Goal: Task Accomplishment & Management: Complete application form

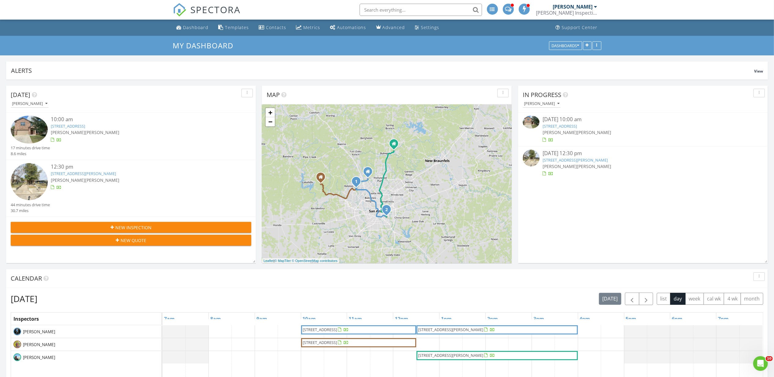
click at [577, 126] on link "[STREET_ADDRESS]" at bounding box center [560, 126] width 34 height 6
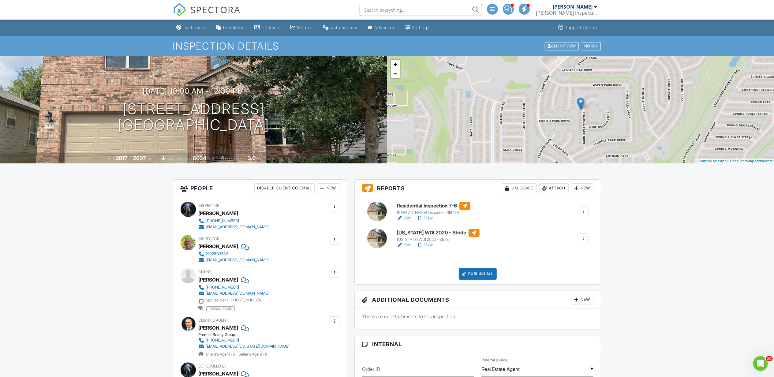
click at [429, 246] on link "View" at bounding box center [425, 245] width 16 height 6
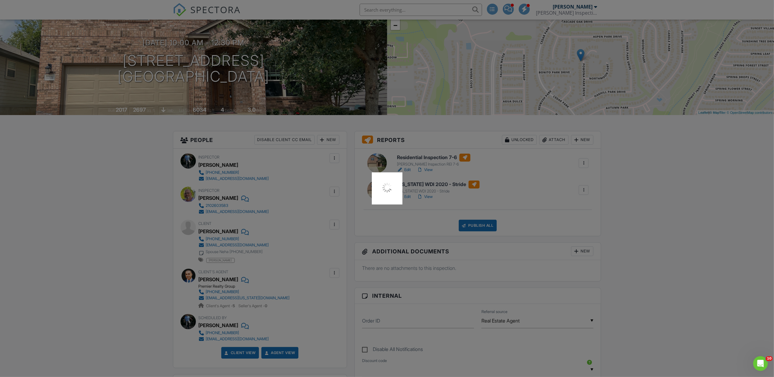
scroll to position [68, 0]
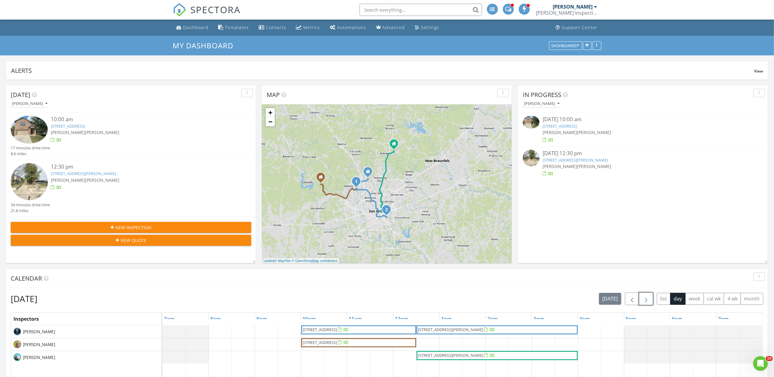
click at [648, 300] on span "button" at bounding box center [646, 298] width 7 height 7
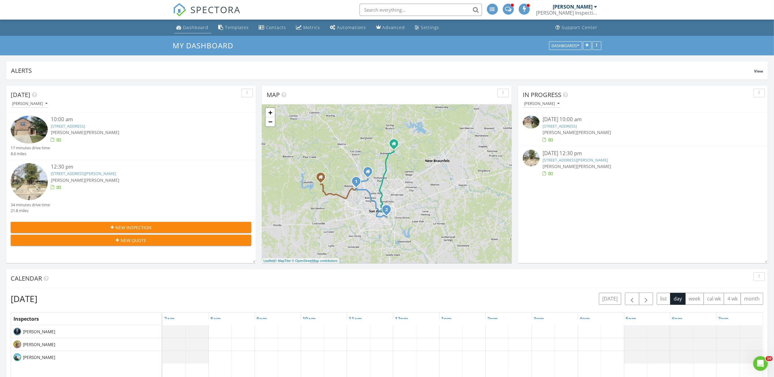
click at [197, 30] on div "Dashboard" at bounding box center [195, 27] width 25 height 6
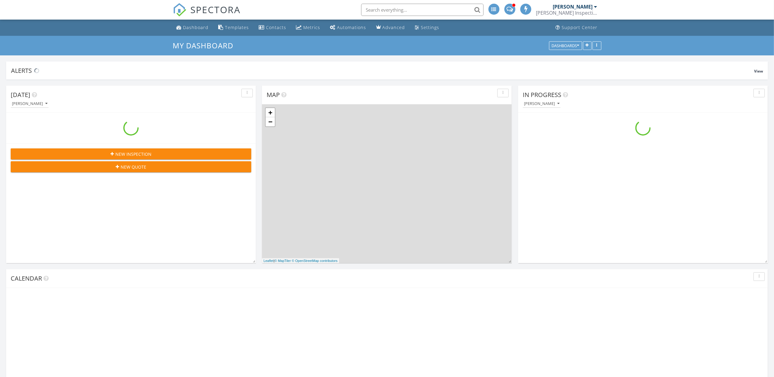
scroll to position [570, 787]
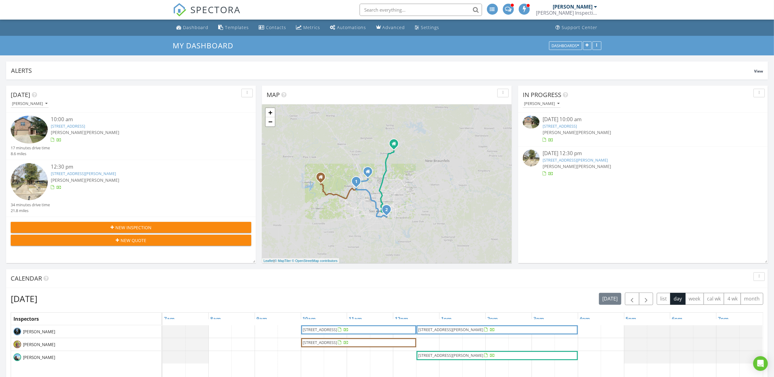
click at [562, 127] on link "[STREET_ADDRESS]" at bounding box center [560, 126] width 34 height 6
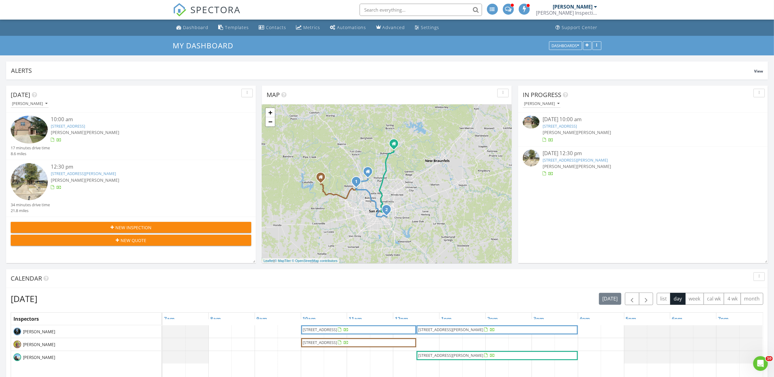
scroll to position [0, 0]
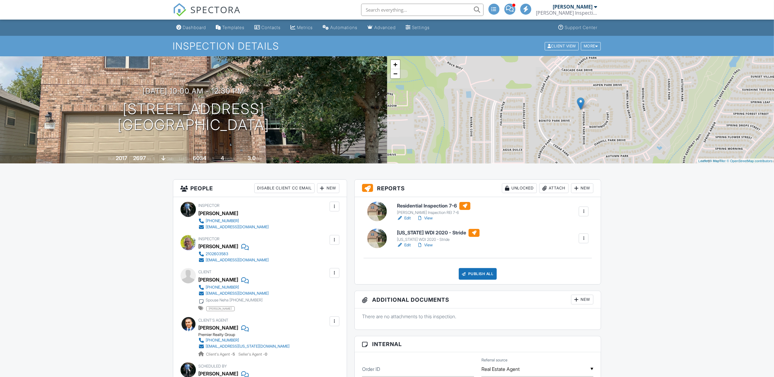
click at [429, 246] on link "View" at bounding box center [425, 245] width 16 height 6
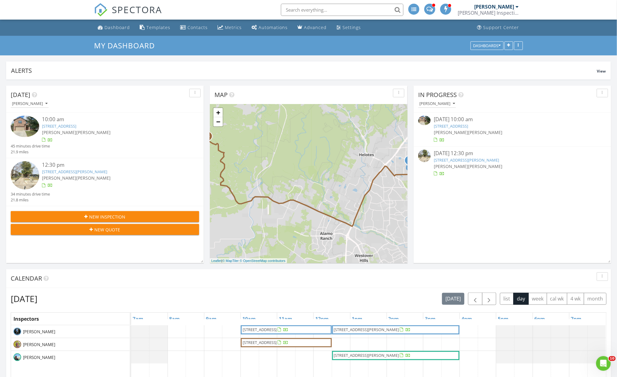
click at [468, 127] on link "11131 Pomona Park, San Antonio, TX 78249" at bounding box center [451, 126] width 34 height 6
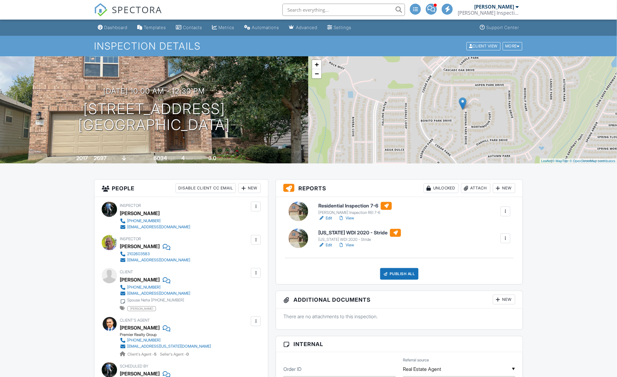
click at [348, 217] on link "View" at bounding box center [346, 218] width 16 height 6
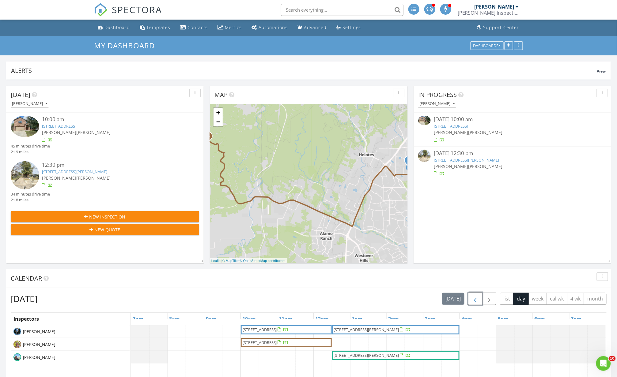
click at [473, 299] on span "button" at bounding box center [474, 298] width 7 height 7
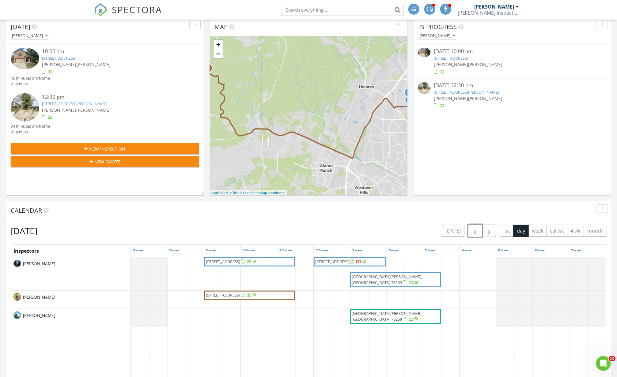
scroll to position [136, 0]
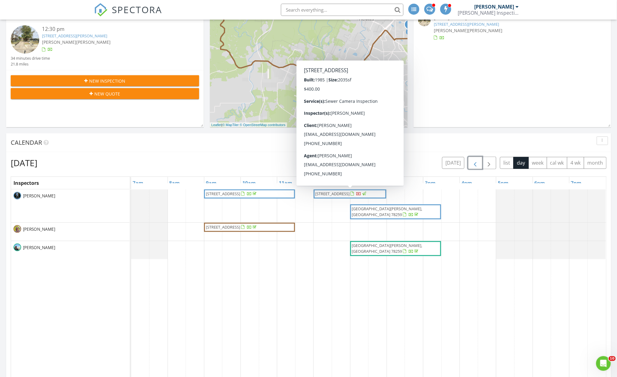
click at [326, 194] on span "10530 Starcrest Dr, San Antonio 78217" at bounding box center [332, 194] width 34 height 6
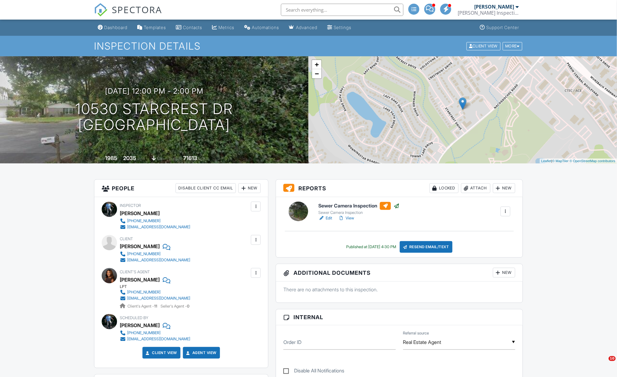
click at [443, 190] on div "Locked" at bounding box center [443, 188] width 29 height 10
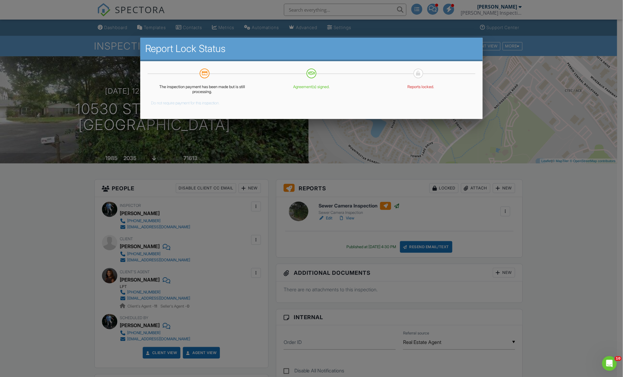
click at [201, 101] on button "Do not require payment for this inspection." at bounding box center [185, 101] width 69 height 7
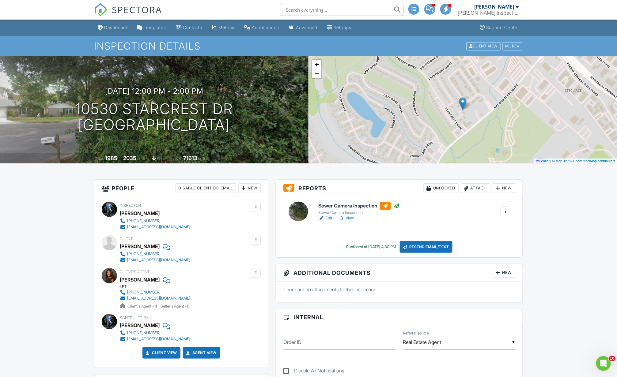
click at [118, 27] on div "Dashboard" at bounding box center [115, 27] width 23 height 5
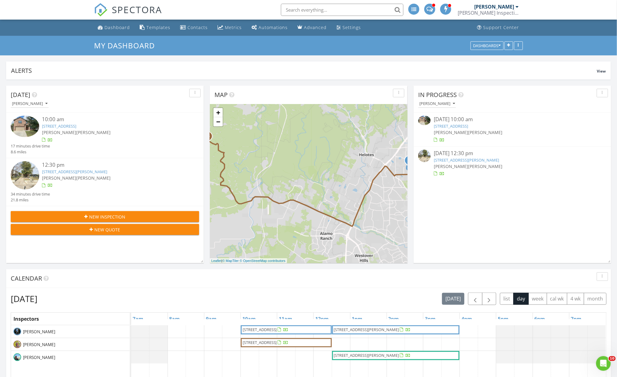
click at [468, 126] on link "[STREET_ADDRESS]" at bounding box center [451, 126] width 34 height 6
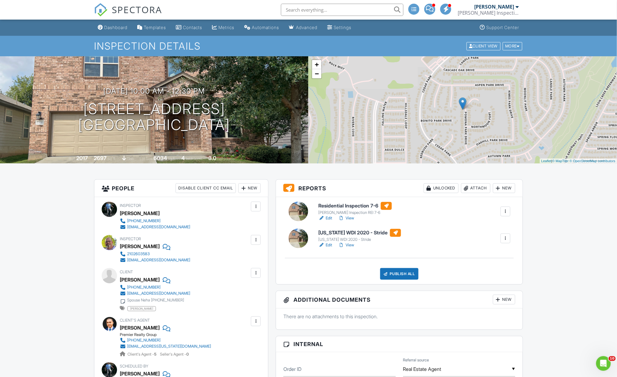
click at [327, 219] on link "Edit" at bounding box center [325, 218] width 14 height 6
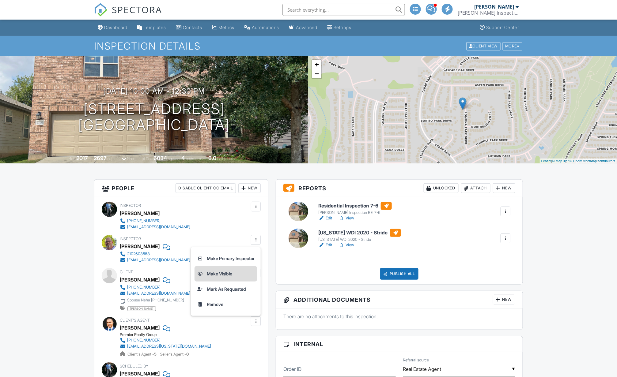
click at [222, 277] on li "Make Visible" at bounding box center [225, 273] width 62 height 15
click at [239, 258] on li "Make Primary Inspector" at bounding box center [225, 258] width 62 height 15
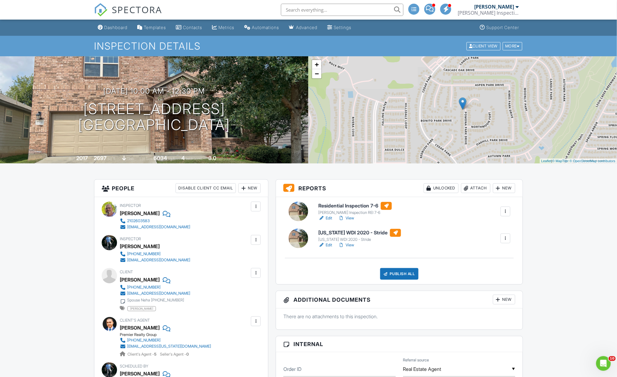
click at [348, 219] on link "View" at bounding box center [346, 218] width 16 height 6
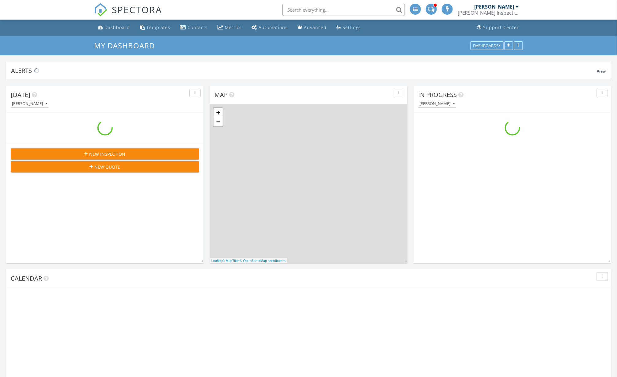
scroll to position [570, 630]
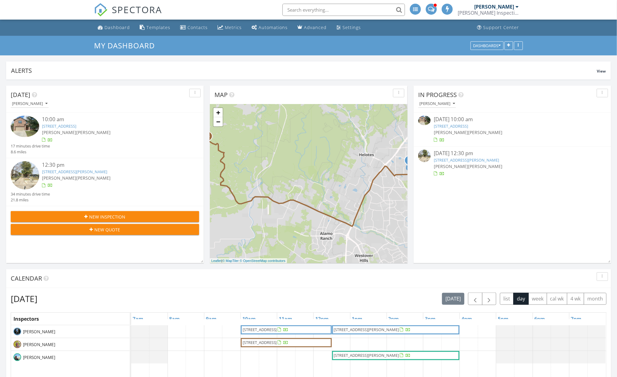
click at [468, 126] on link "11131 Pomona Park, San Antonio, TX 78249" at bounding box center [451, 126] width 34 height 6
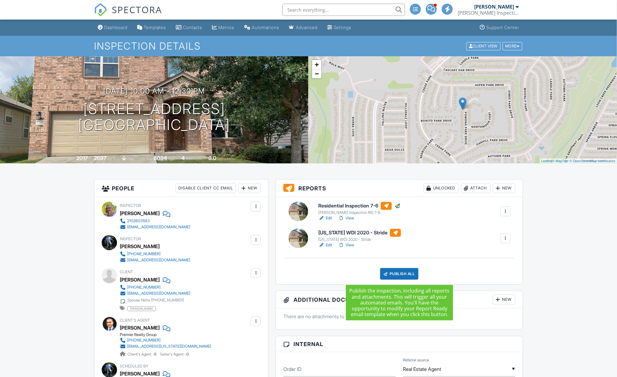
click at [397, 275] on div "Publish All" at bounding box center [399, 274] width 38 height 12
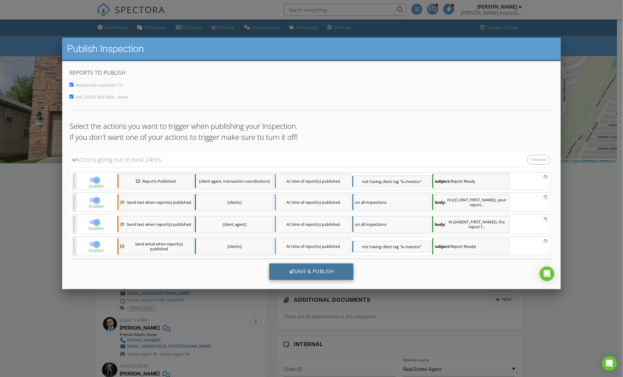
click at [319, 272] on div "Save & Publish" at bounding box center [311, 272] width 84 height 17
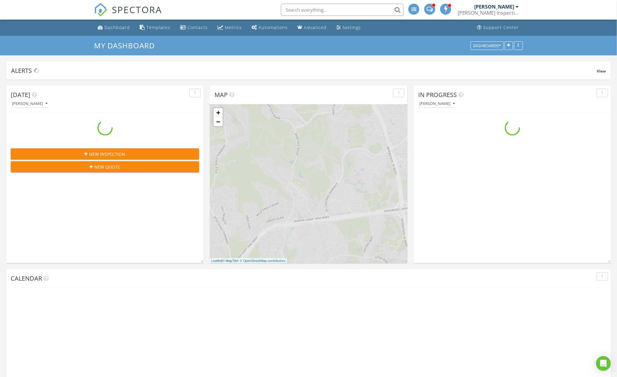
scroll to position [570, 630]
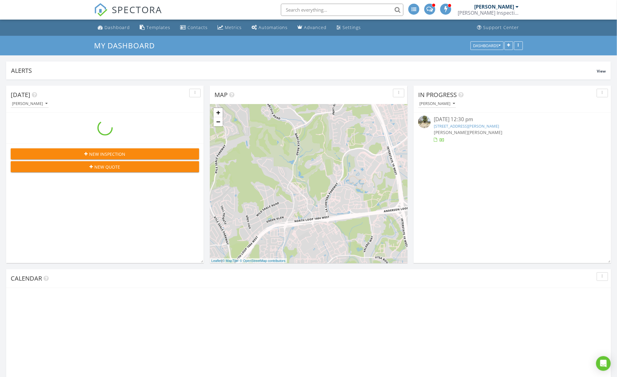
click at [114, 27] on div "Dashboard" at bounding box center [116, 27] width 25 height 6
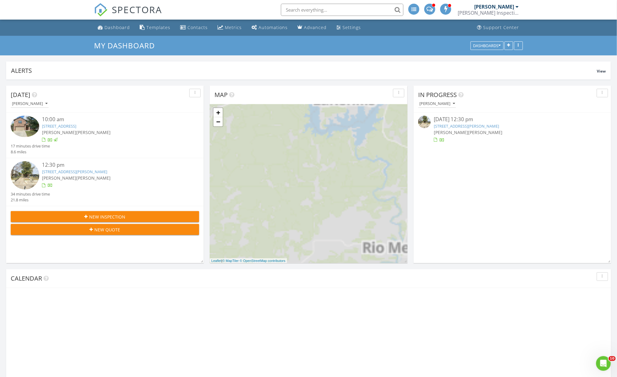
scroll to position [0, 0]
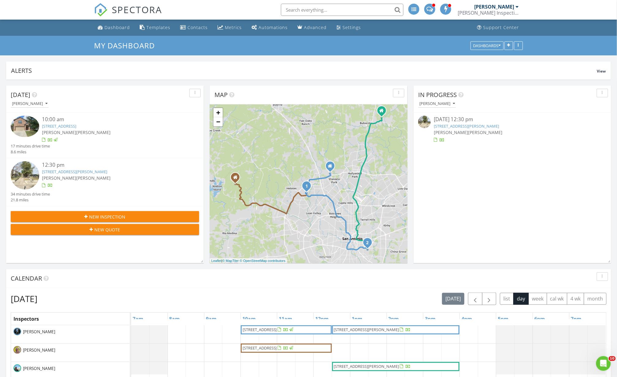
click at [129, 215] on div "New Inspection" at bounding box center [105, 217] width 179 height 6
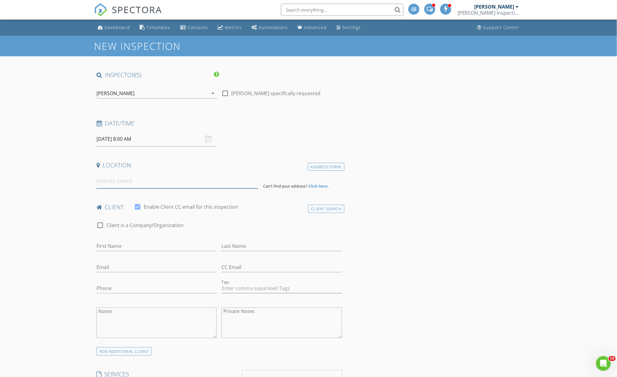
click at [118, 182] on input at bounding box center [177, 181] width 162 height 15
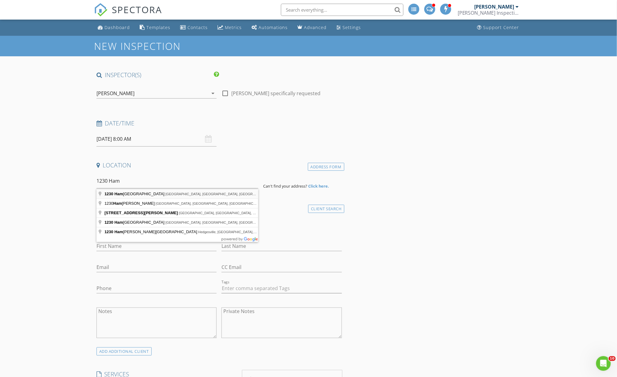
type input "1230 Hammond Avenue, San Antonio, TX, USA"
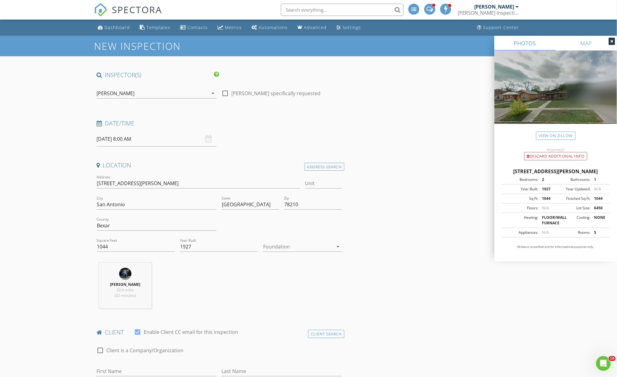
click at [290, 248] on div at bounding box center [298, 247] width 70 height 10
click at [276, 293] on div "Crawlspace" at bounding box center [302, 293] width 69 height 7
click at [152, 139] on input "08/28/2025 8:00 AM" at bounding box center [156, 139] width 120 height 15
type input "09"
type input "[DATE] 9:00 AM"
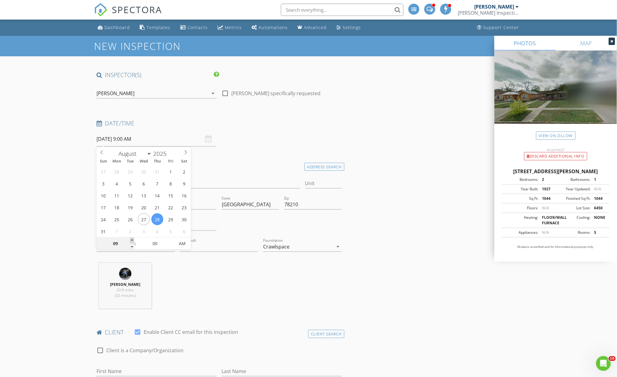
click at [132, 240] on span at bounding box center [132, 241] width 4 height 6
type input "10"
type input "[DATE] 10:00 AM"
click at [132, 240] on span at bounding box center [132, 241] width 4 height 6
type input "11"
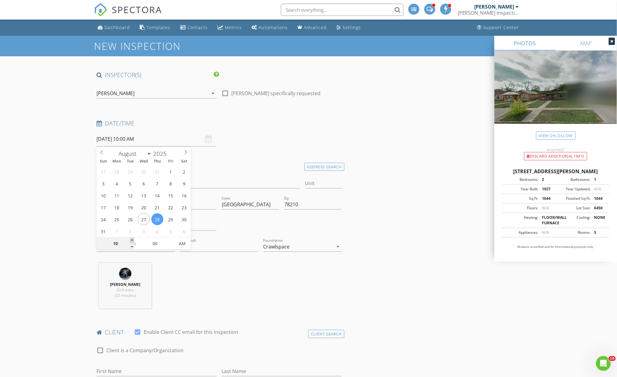
type input "[DATE] 11:00 AM"
click at [132, 240] on span at bounding box center [132, 241] width 4 height 6
type input "12"
type input "[DATE] 12:00 PM"
click at [132, 240] on span at bounding box center [132, 241] width 4 height 6
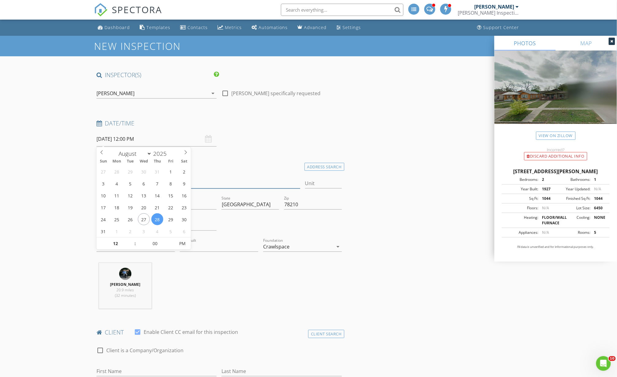
click at [211, 183] on input "1230 Hammond Ave" at bounding box center [198, 184] width 204 height 10
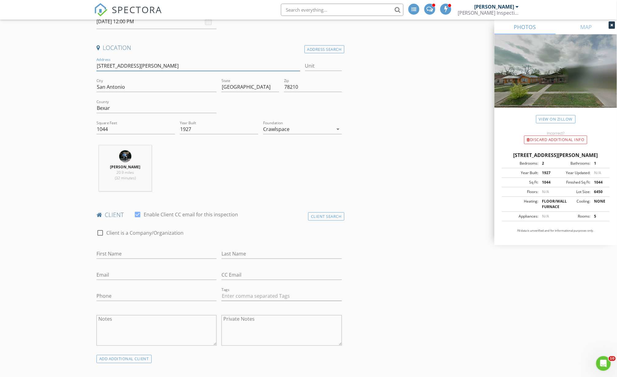
scroll to position [136, 0]
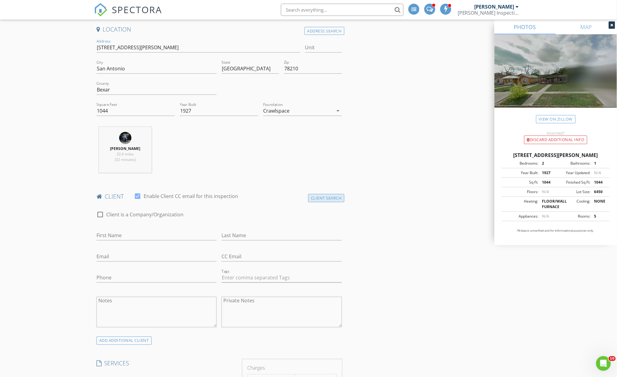
click at [338, 198] on div "Client Search" at bounding box center [326, 198] width 36 height 8
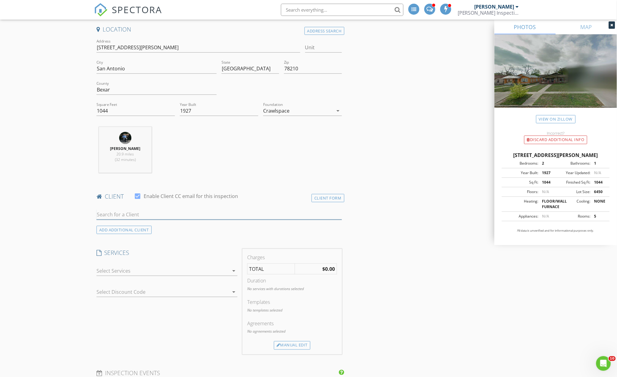
click at [156, 215] on input "text" at bounding box center [218, 215] width 245 height 10
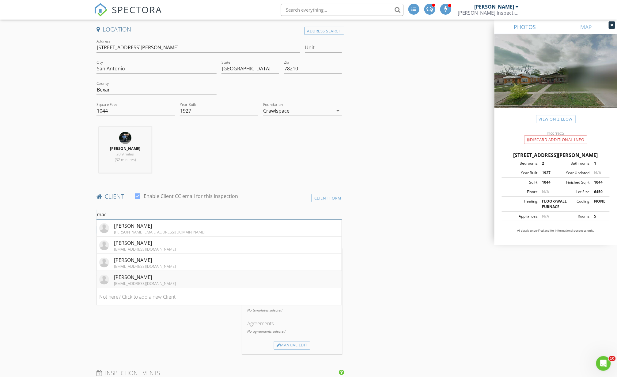
type input "mac"
click at [136, 281] on div "Mac Montgomery" at bounding box center [145, 277] width 62 height 7
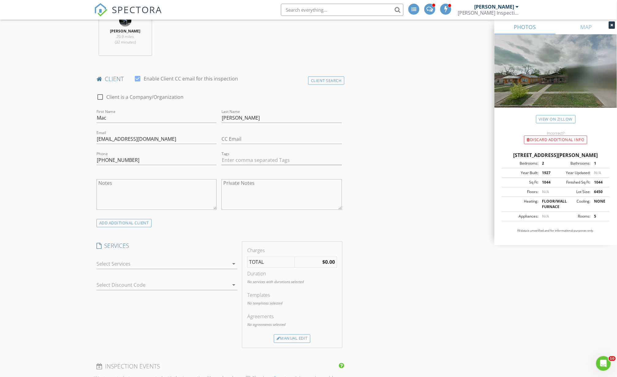
scroll to position [272, 0]
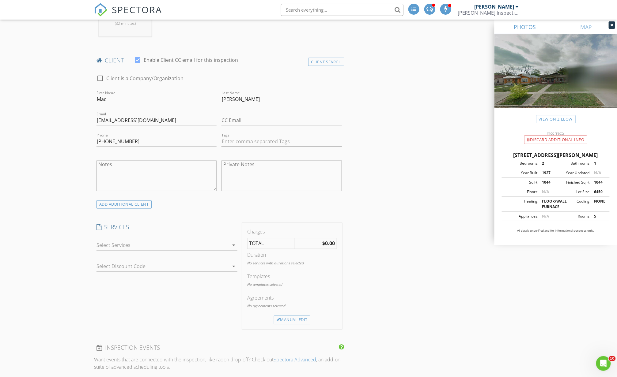
click at [135, 246] on div at bounding box center [162, 246] width 132 height 10
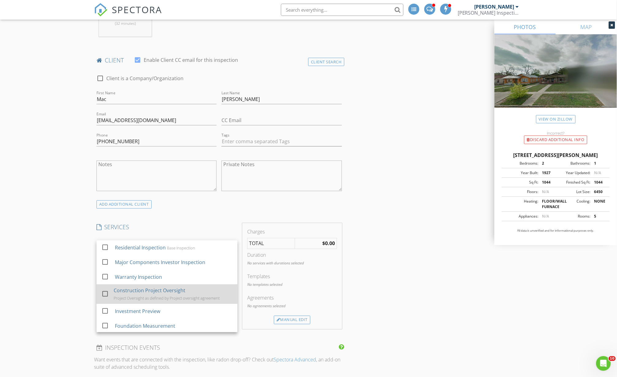
scroll to position [68, 0]
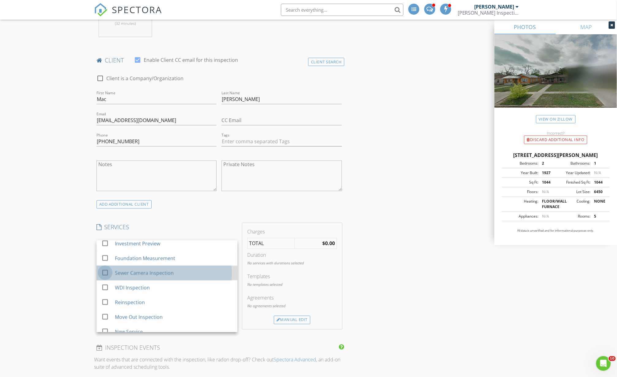
click at [107, 275] on div at bounding box center [105, 273] width 10 height 10
checkbox input "false"
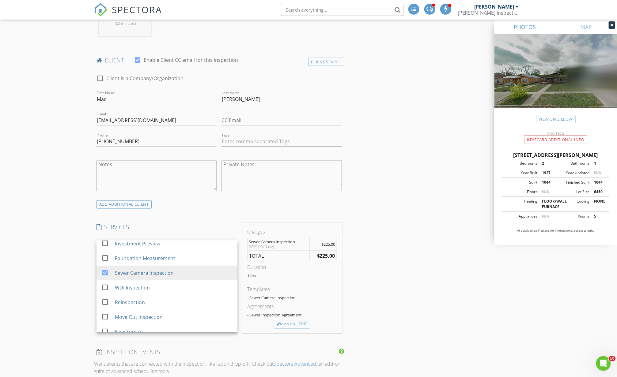
click at [413, 292] on div "INSPECTOR(S) check_box Kevin Bain PRIMARY check_box_outline_blank Larry Kanak c…" at bounding box center [308, 360] width 429 height 1123
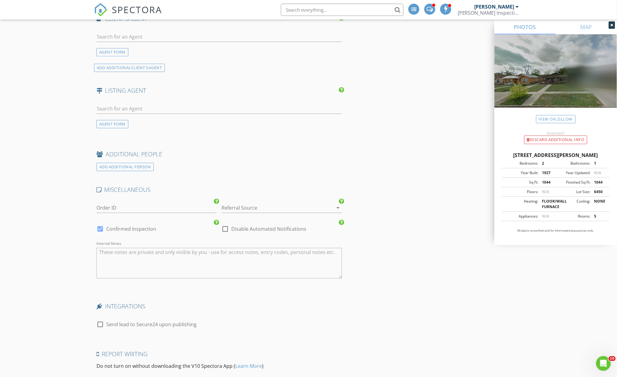
scroll to position [748, 0]
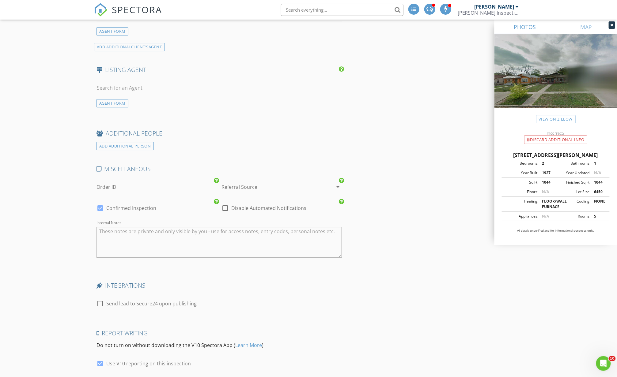
click at [256, 191] on div at bounding box center [272, 187] width 103 height 10
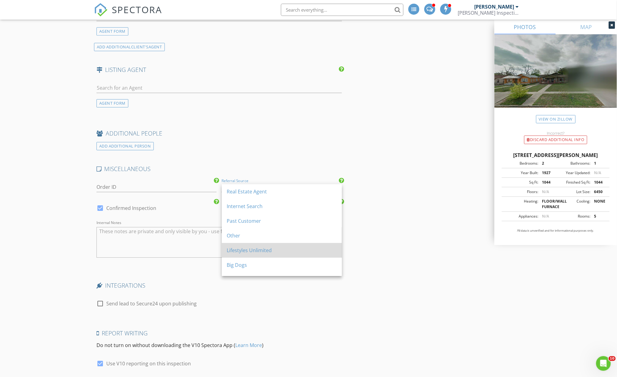
click at [242, 251] on div "Lifestyles Unlimited" at bounding box center [282, 250] width 110 height 7
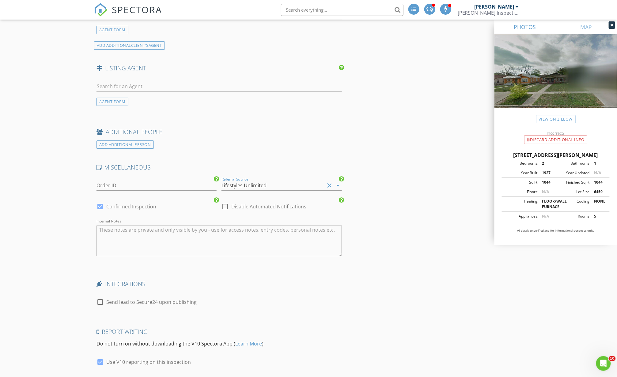
scroll to position [698, 0]
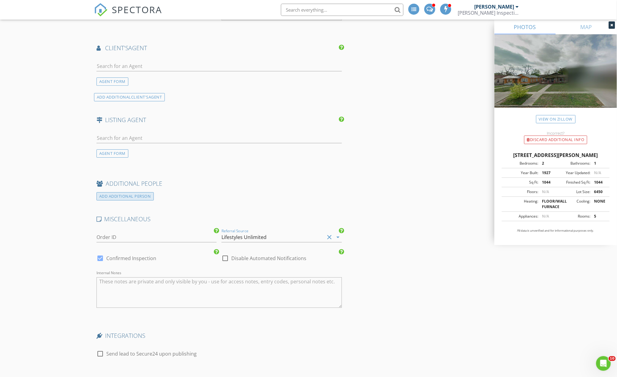
click at [134, 200] on div "ADD ADDITIONAL PERSON" at bounding box center [124, 196] width 57 height 8
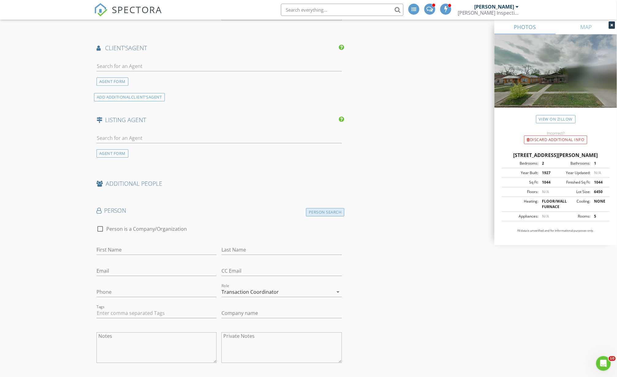
click at [309, 216] on div "Person Search" at bounding box center [325, 212] width 38 height 8
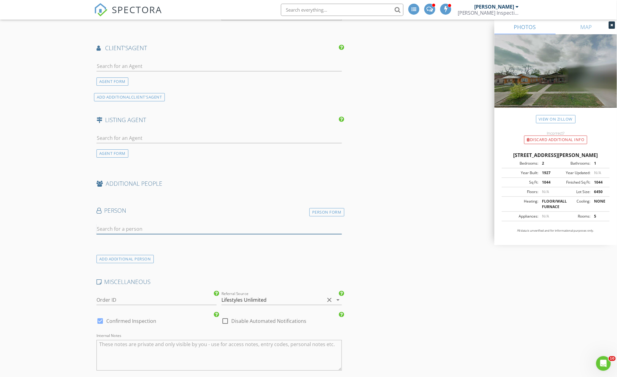
click at [148, 227] on input "text" at bounding box center [218, 229] width 245 height 10
type input "m"
type input "mich"
click at [147, 242] on div "Michael Martinez" at bounding box center [174, 239] width 121 height 7
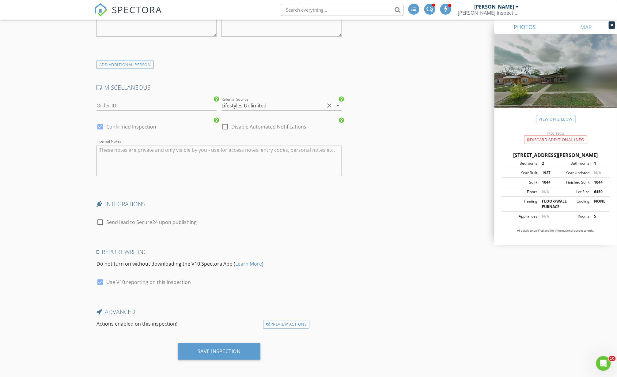
scroll to position [1029, 0]
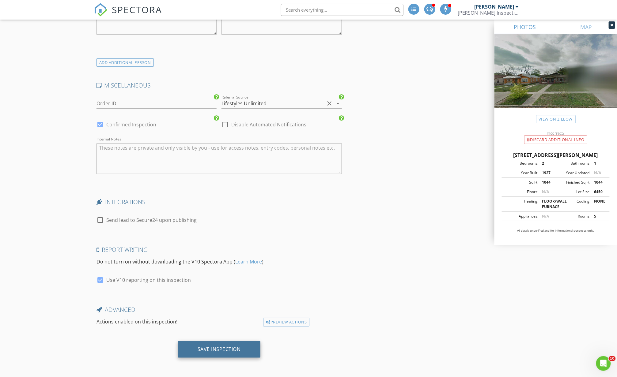
click at [217, 352] on div "Save Inspection" at bounding box center [219, 349] width 43 height 6
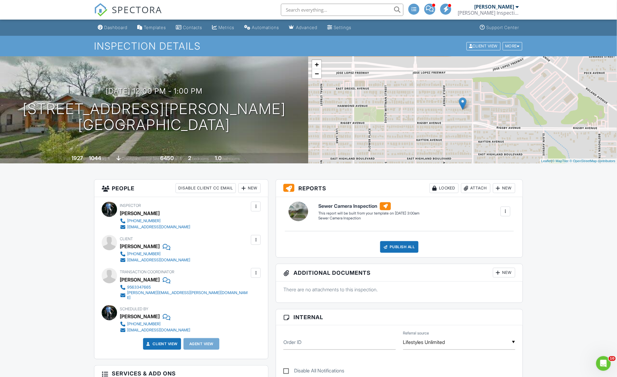
click at [299, 12] on input "text" at bounding box center [342, 10] width 122 height 12
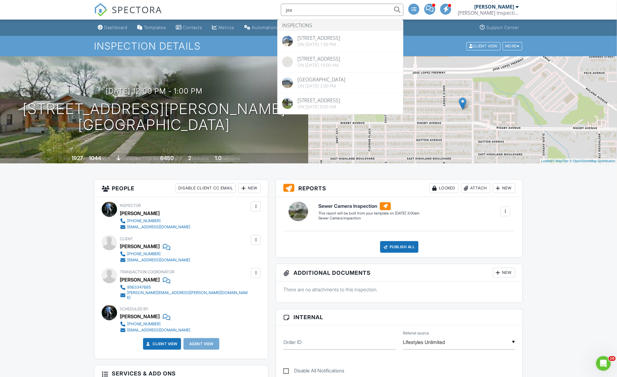
type input "jea"
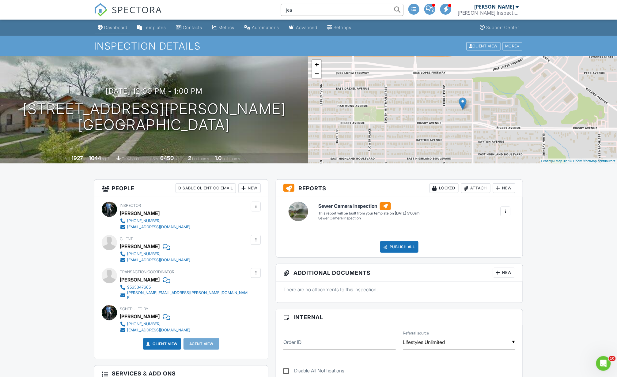
click at [113, 27] on div "Dashboard" at bounding box center [115, 27] width 23 height 5
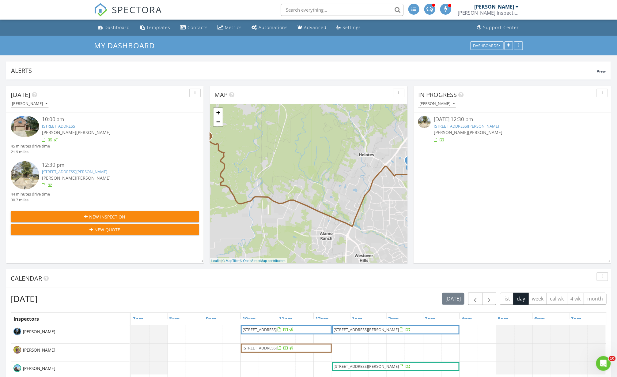
click at [110, 217] on span "New Inspection" at bounding box center [107, 217] width 36 height 6
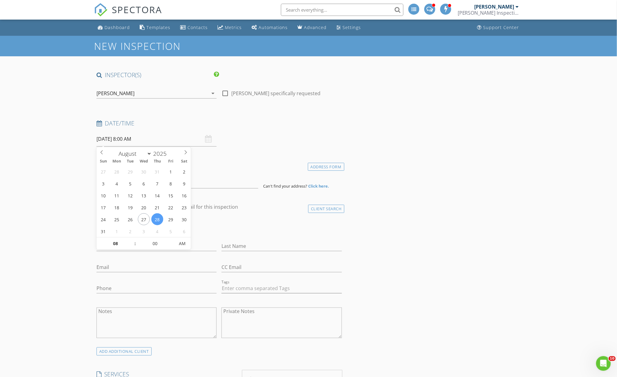
click at [152, 138] on input "08/28/2025 8:00 AM" at bounding box center [156, 139] width 120 height 15
type input "09"
type input "[DATE] 9:00 AM"
click at [132, 239] on span at bounding box center [132, 241] width 4 height 6
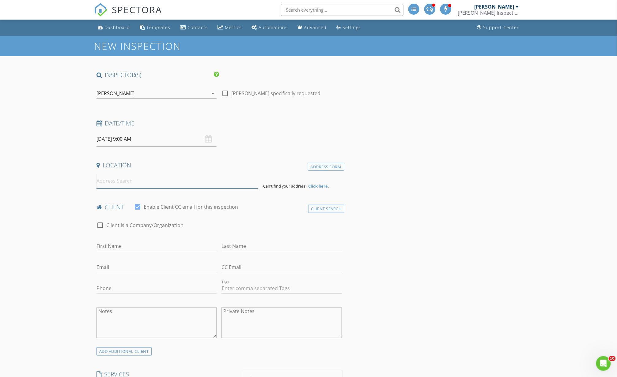
click at [120, 182] on input at bounding box center [177, 181] width 162 height 15
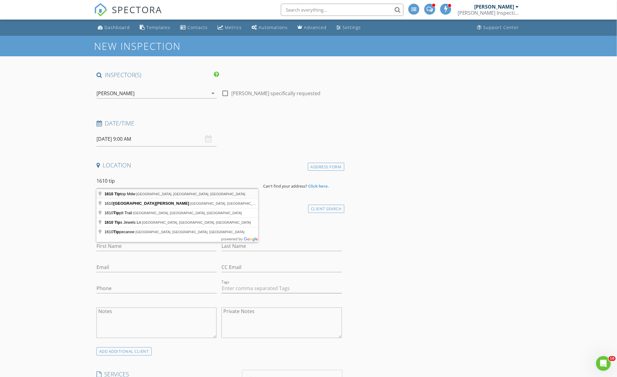
type input "1610 Tiptop Mdw, New Braunfels, TX, USA"
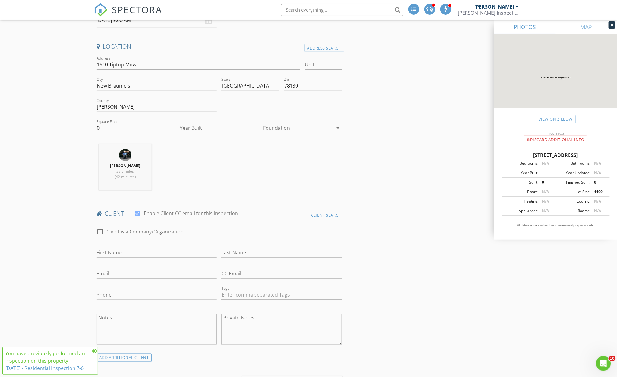
scroll to position [136, 0]
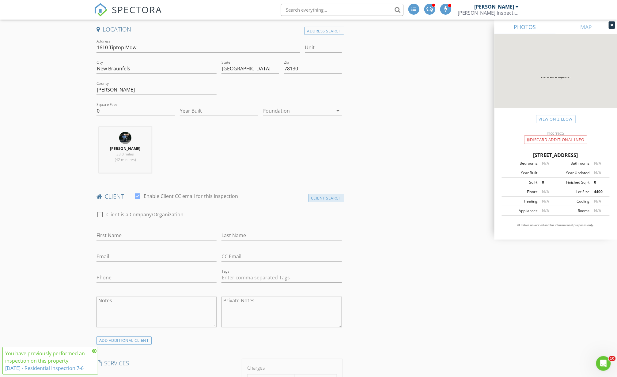
click at [334, 200] on div "Client Search" at bounding box center [326, 198] width 36 height 8
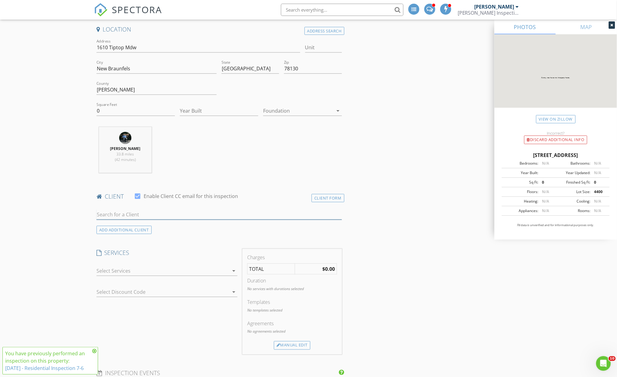
click at [195, 216] on input "text" at bounding box center [218, 215] width 245 height 10
type input "jea"
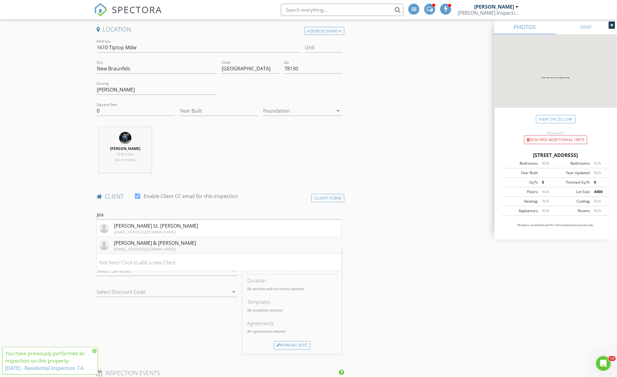
click at [164, 249] on div "jeannemellado7@gmail.com" at bounding box center [155, 249] width 82 height 5
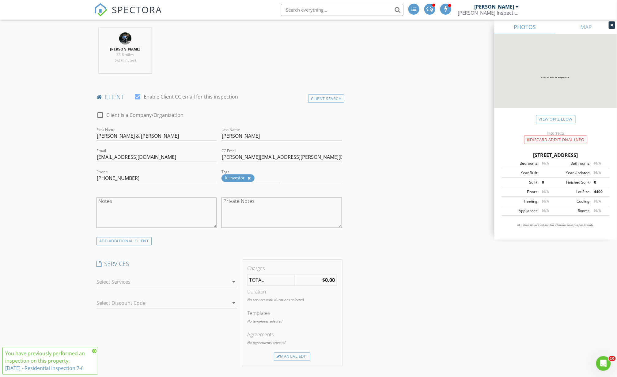
scroll to position [272, 0]
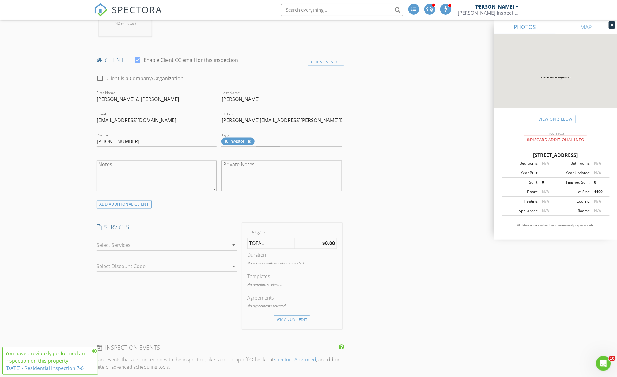
click at [151, 246] on div at bounding box center [162, 246] width 132 height 10
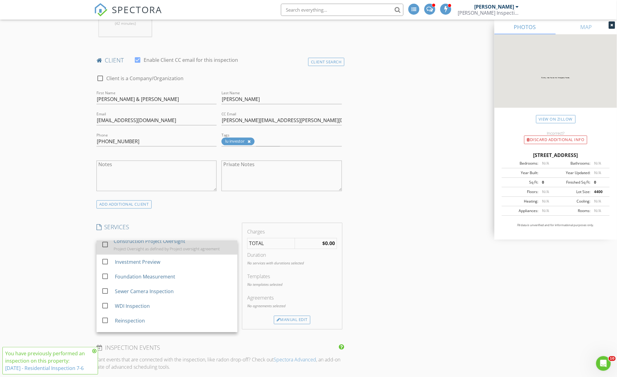
scroll to position [68, 0]
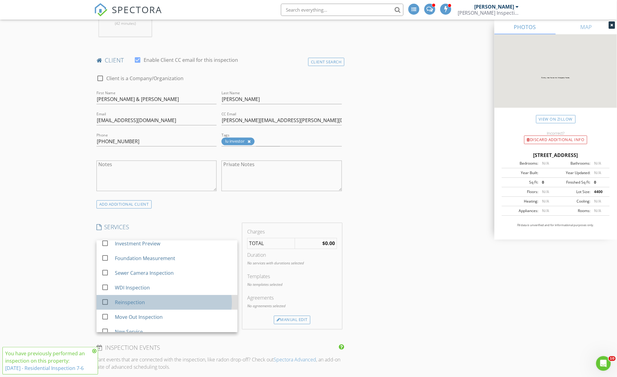
click at [121, 301] on div "Reinspection" at bounding box center [130, 302] width 30 height 7
checkbox input "false"
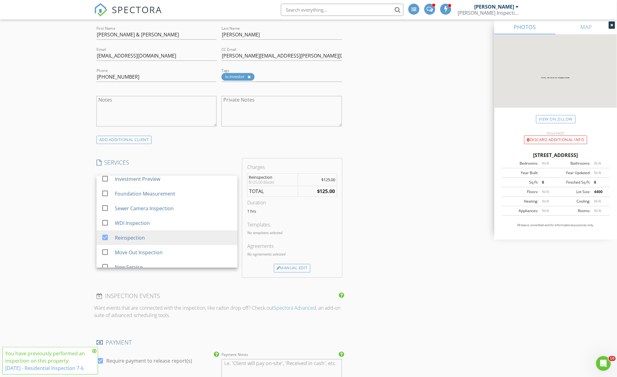
scroll to position [340, 0]
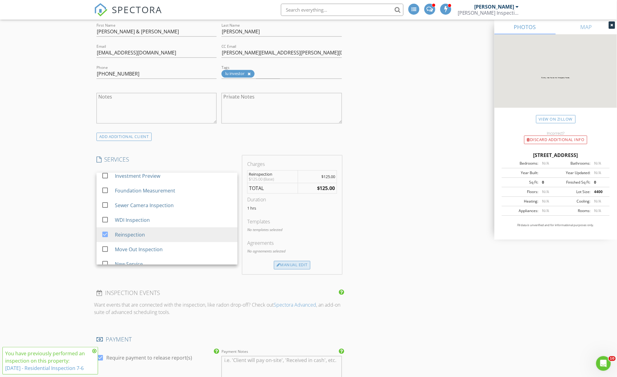
click at [294, 266] on div "Manual Edit" at bounding box center [292, 265] width 36 height 9
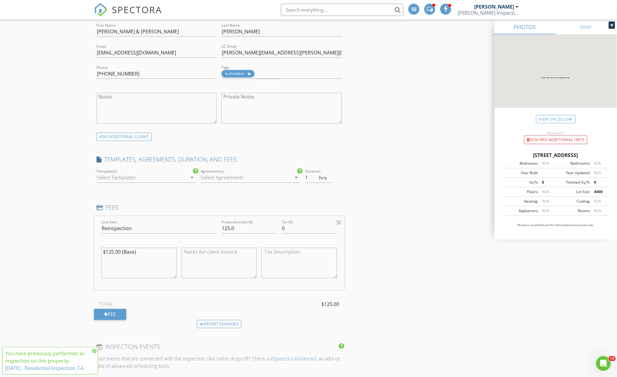
click at [108, 261] on textarea "$125.00 (Base)" at bounding box center [138, 263] width 75 height 31
type textarea "$125.00 (Base) $50.00 Comal Travel"
click at [225, 230] on input "125.0" at bounding box center [248, 229] width 55 height 10
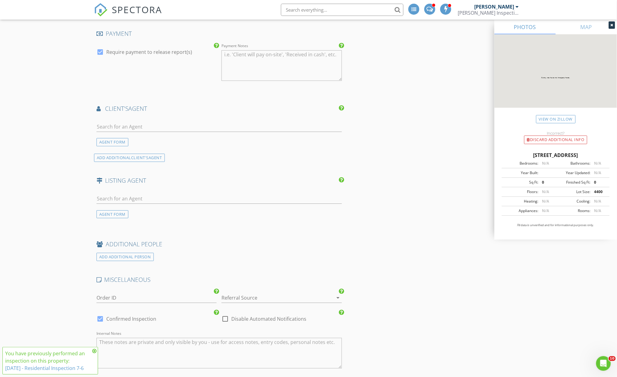
scroll to position [748, 0]
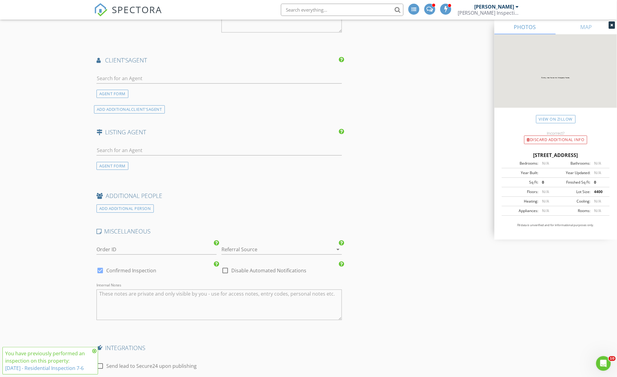
type input "175.0"
click at [254, 250] on div at bounding box center [272, 250] width 103 height 10
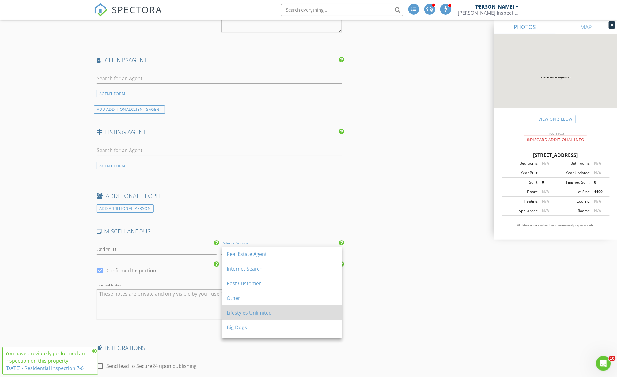
click at [241, 312] on div "Lifestyles Unlimited" at bounding box center [282, 312] width 110 height 7
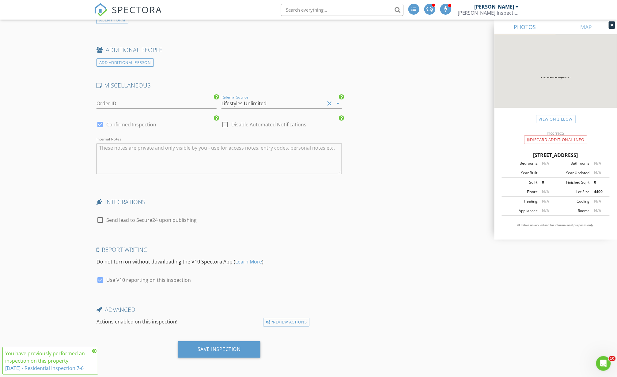
scroll to position [897, 0]
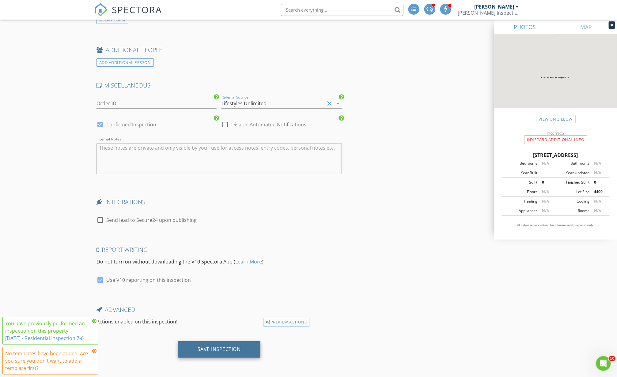
click at [227, 351] on div "Save Inspection" at bounding box center [219, 349] width 43 height 6
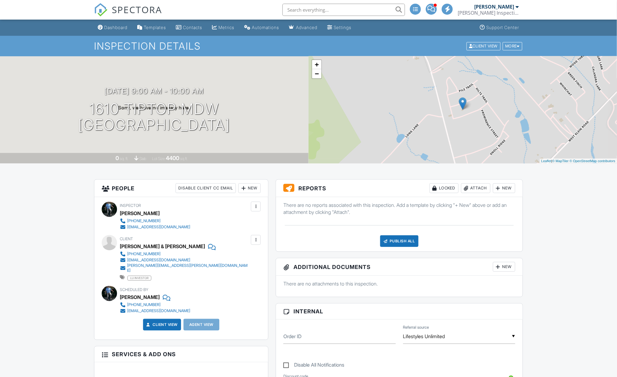
click at [343, 10] on input "text" at bounding box center [343, 10] width 122 height 12
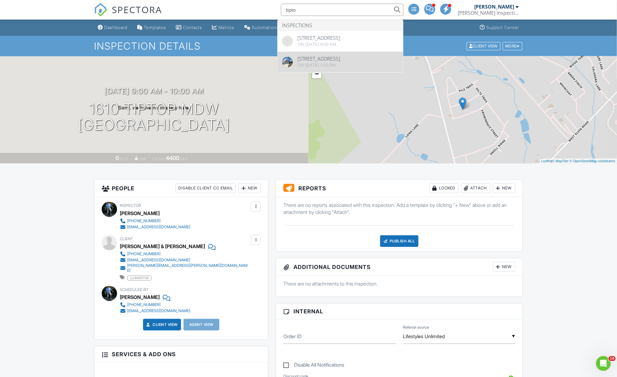
type input "tipto"
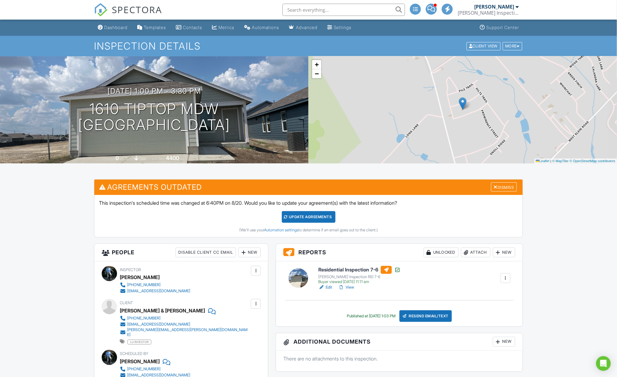
click at [506, 280] on div at bounding box center [505, 278] width 6 height 6
click at [497, 308] on link "Reinspection Report" at bounding box center [483, 308] width 50 height 7
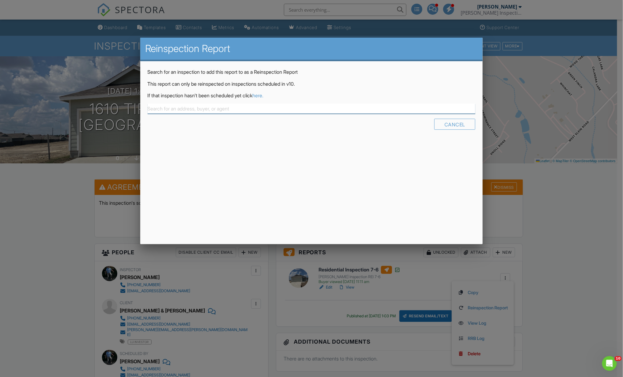
click at [236, 107] on input "text" at bounding box center [312, 109] width 328 height 10
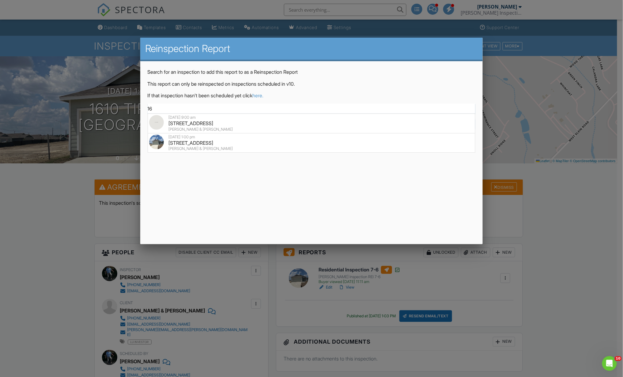
type input "1"
click at [441, 127] on div "Cancel" at bounding box center [454, 124] width 41 height 11
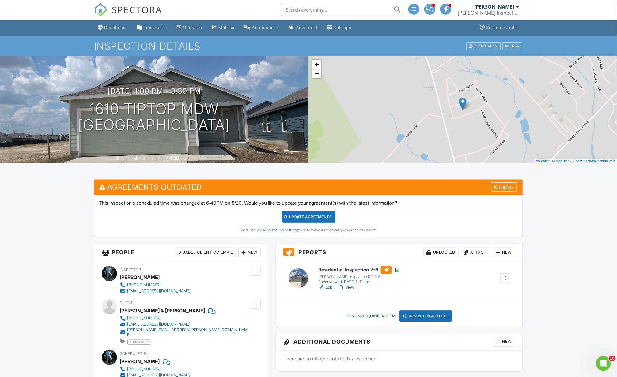
click at [507, 281] on div at bounding box center [505, 278] width 6 height 6
click at [475, 292] on link "Copy" at bounding box center [483, 292] width 50 height 7
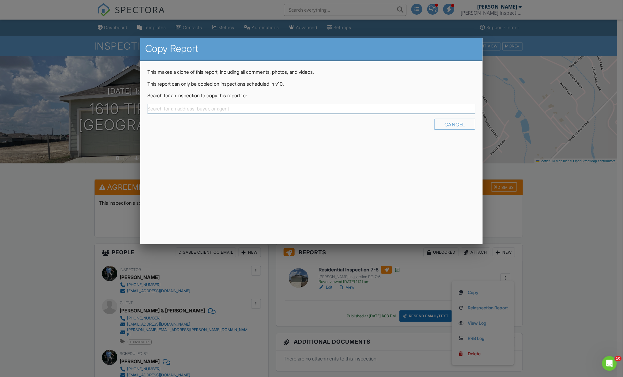
click at [249, 106] on input "text" at bounding box center [312, 109] width 328 height 10
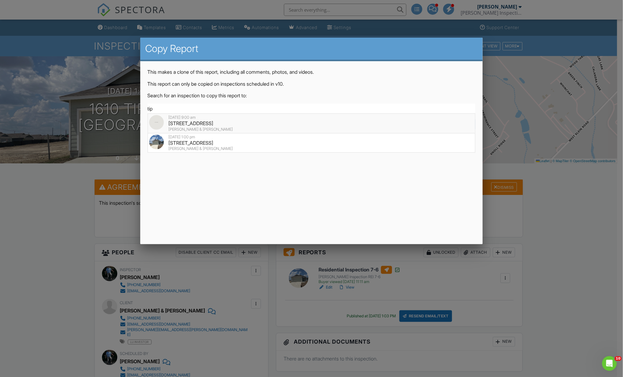
click at [195, 122] on div "1610 Tiptop Mdw, New Braunfels, TX 78130" at bounding box center [311, 123] width 325 height 7
type input "1610 Tiptop Mdw, New Braunfels, TX 78130"
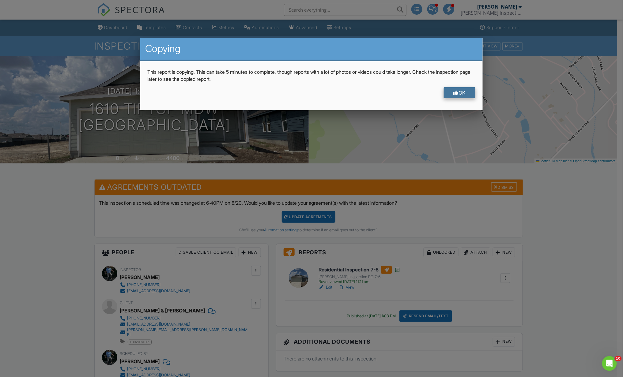
click at [464, 92] on div "OK" at bounding box center [460, 92] width 32 height 11
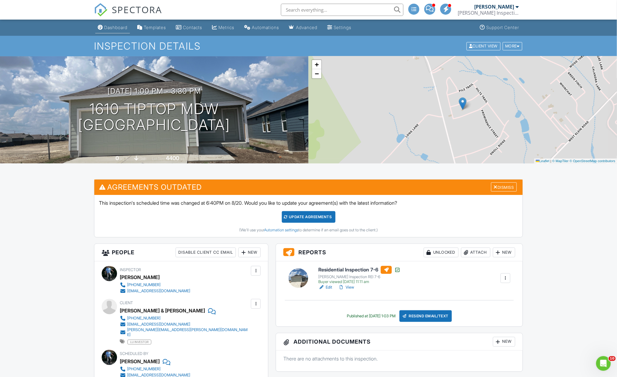
click at [111, 26] on div "Dashboard" at bounding box center [115, 27] width 23 height 5
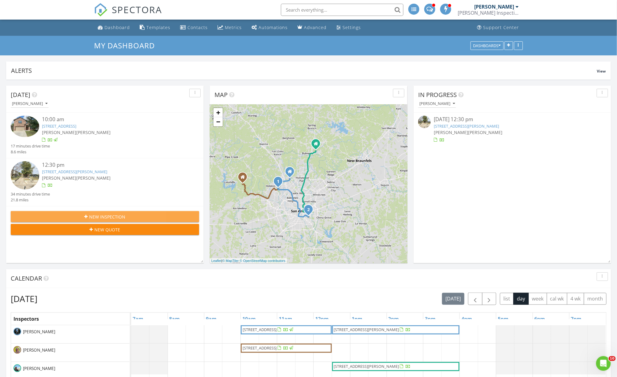
click at [117, 216] on span "New Inspection" at bounding box center [107, 217] width 36 height 6
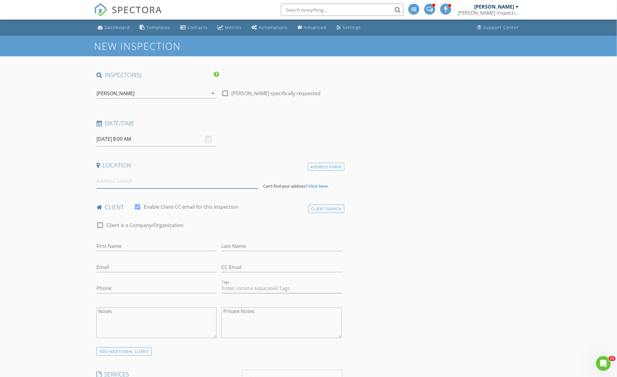
click at [121, 185] on input at bounding box center [177, 181] width 162 height 15
click at [142, 140] on input "[DATE] 8:00 AM" at bounding box center [156, 139] width 120 height 15
type input "09"
type input "[DATE] 9:00 AM"
click at [132, 241] on span at bounding box center [132, 241] width 4 height 6
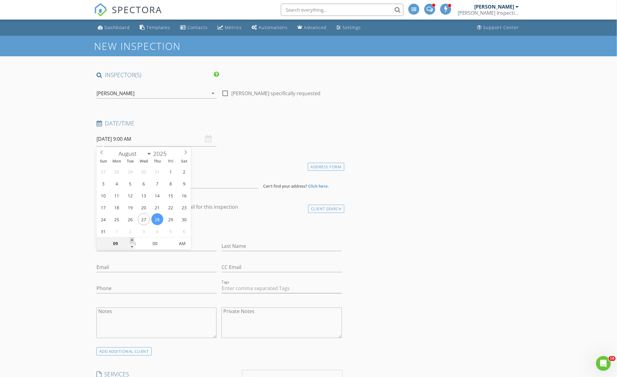
type input "10"
type input "[DATE] 10:00 AM"
click at [132, 241] on span at bounding box center [132, 241] width 4 height 6
type input "11"
type input "[DATE] 11:00 AM"
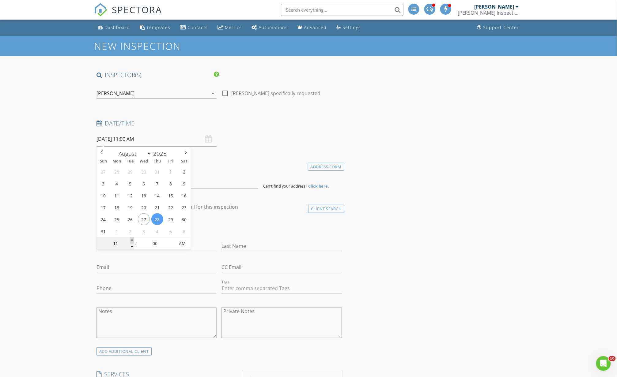
click at [132, 241] on span at bounding box center [132, 241] width 4 height 6
type input "12"
type input "[DATE] 12:00 PM"
click at [132, 241] on span at bounding box center [132, 241] width 4 height 6
type input "01"
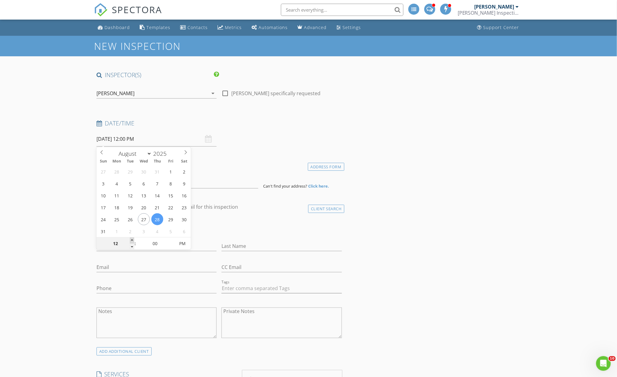
type input "[DATE] 1:00 PM"
click at [132, 241] on span at bounding box center [132, 241] width 4 height 6
type input "02"
type input "08/28/2025 2:00 PM"
click at [132, 241] on span at bounding box center [132, 241] width 4 height 6
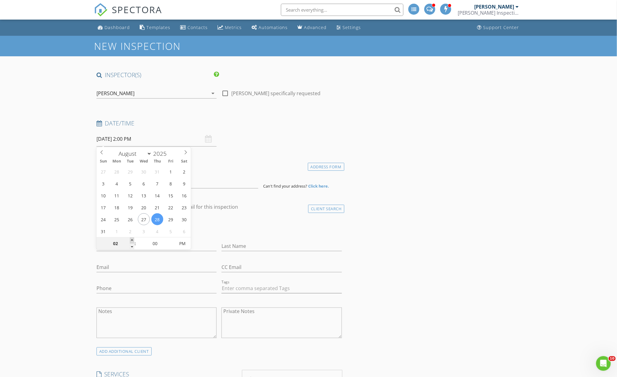
type input "03"
type input "[DATE] 3:00 PM"
click at [132, 241] on span at bounding box center [132, 241] width 4 height 6
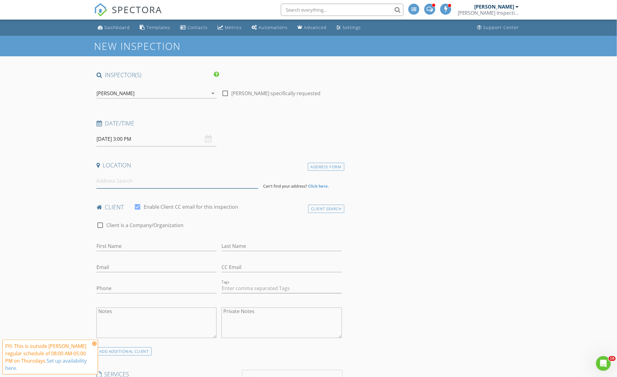
click at [247, 186] on input at bounding box center [177, 181] width 162 height 15
type input "2154 South Laredo Street, San Antonio, TX, USA"
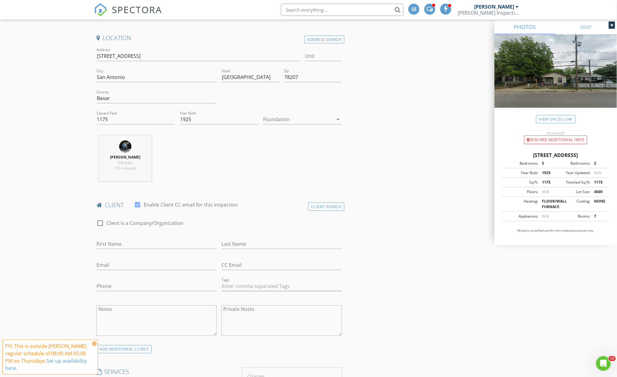
scroll to position [136, 0]
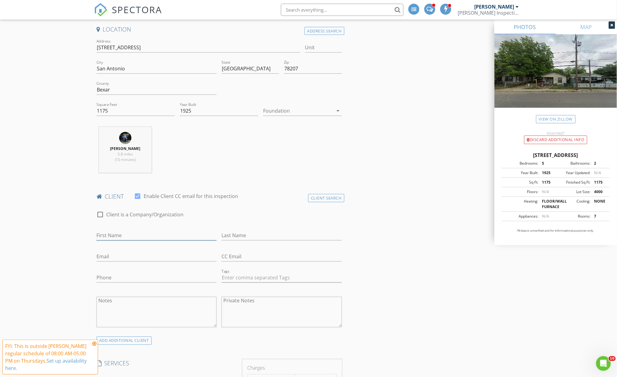
click at [151, 235] on input "First Name" at bounding box center [156, 236] width 120 height 10
type input "[PERSON_NAME]"
type input "Mohan"
click at [137, 254] on input "Email" at bounding box center [156, 257] width 120 height 10
type input "[PERSON_NAME][EMAIL_ADDRESS][DOMAIN_NAME]"
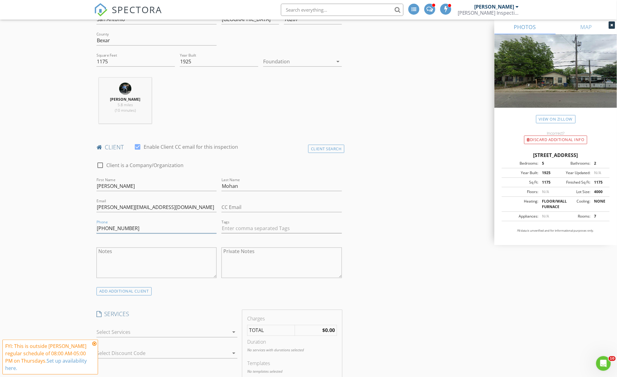
scroll to position [204, 0]
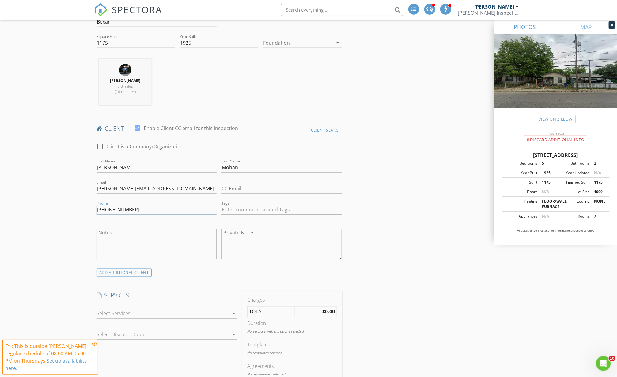
type input "[PHONE_NUMBER]"
click at [158, 318] on div at bounding box center [162, 314] width 132 height 10
click at [105, 313] on div at bounding box center [105, 312] width 10 height 10
checkbox input "false"
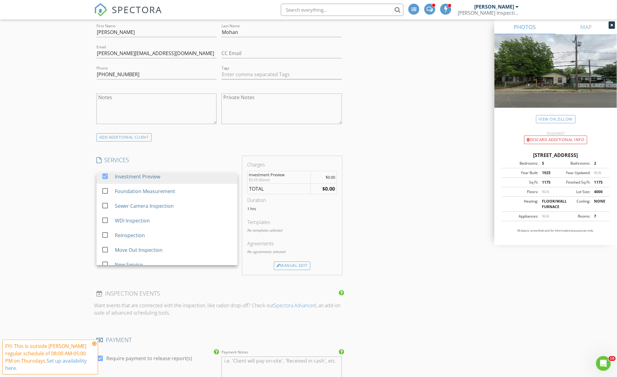
scroll to position [340, 0]
click at [155, 286] on div "INSPECTOR(S) check_box Kevin Bain PRIMARY check_box_outline_blank Larry Kanak c…" at bounding box center [219, 279] width 250 height 1096
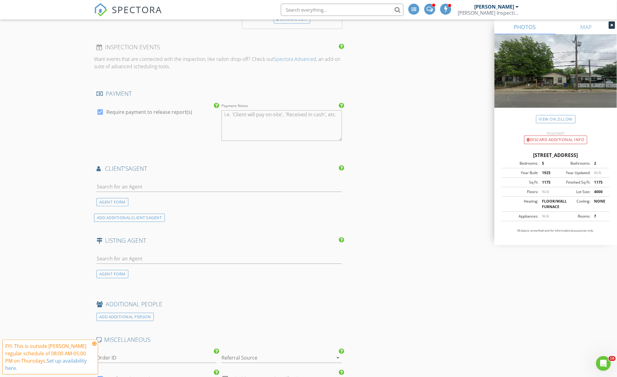
scroll to position [612, 0]
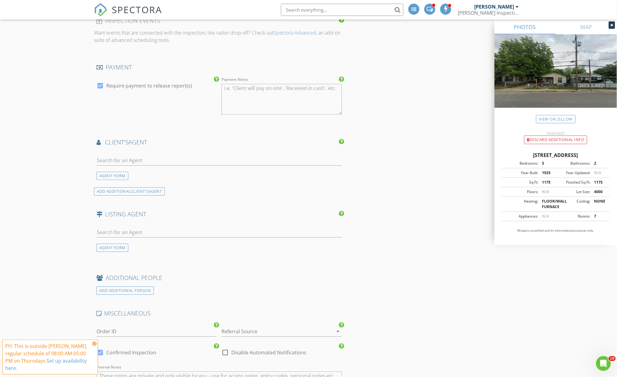
click at [241, 333] on div at bounding box center [272, 332] width 103 height 10
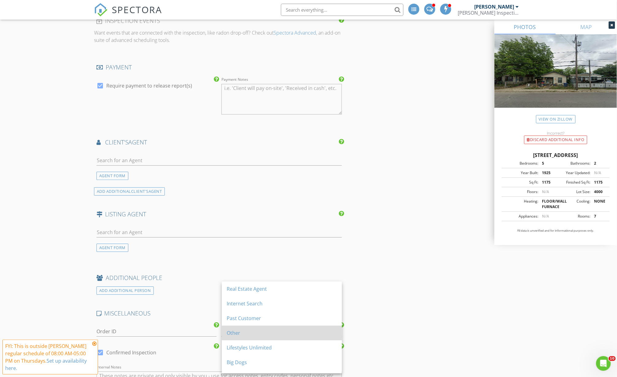
click at [237, 333] on div "Other" at bounding box center [282, 332] width 110 height 7
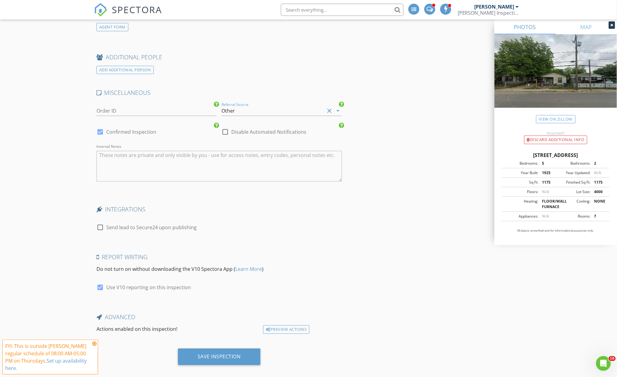
scroll to position [843, 0]
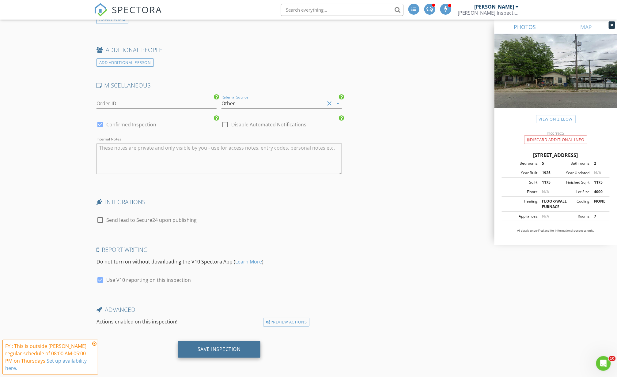
click at [235, 351] on div "Save Inspection" at bounding box center [219, 349] width 43 height 6
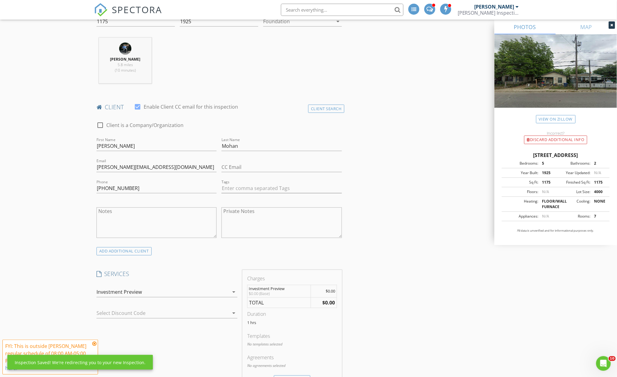
scroll to position [0, 0]
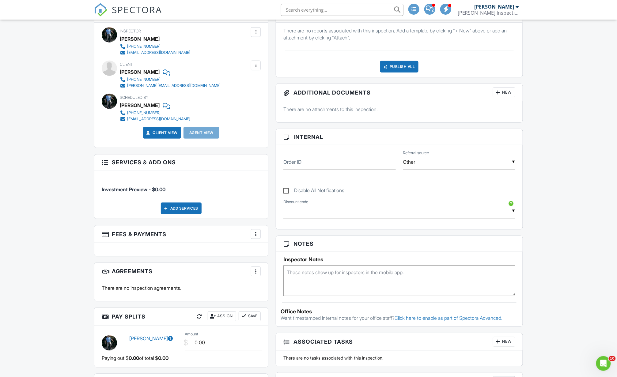
scroll to position [204, 0]
